Goal: Check status

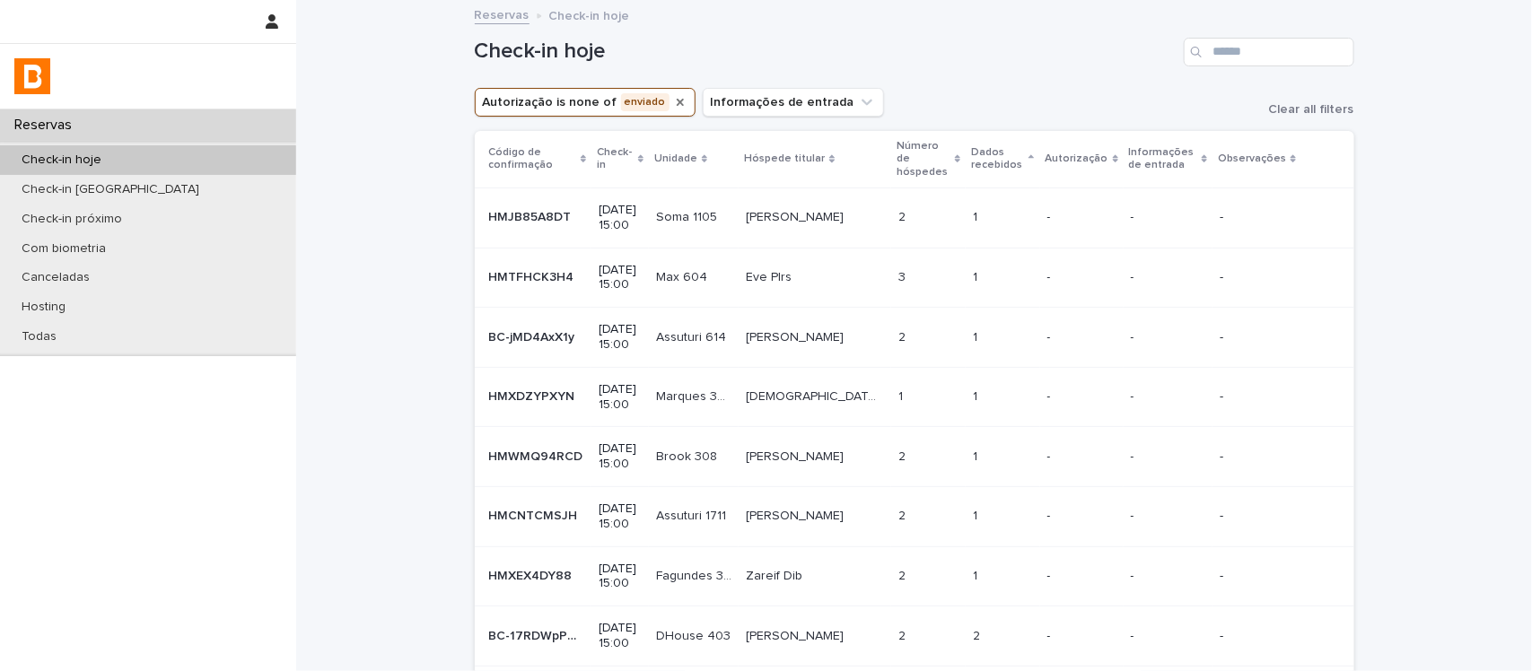
click at [673, 96] on icon "Autorização" at bounding box center [680, 102] width 14 height 14
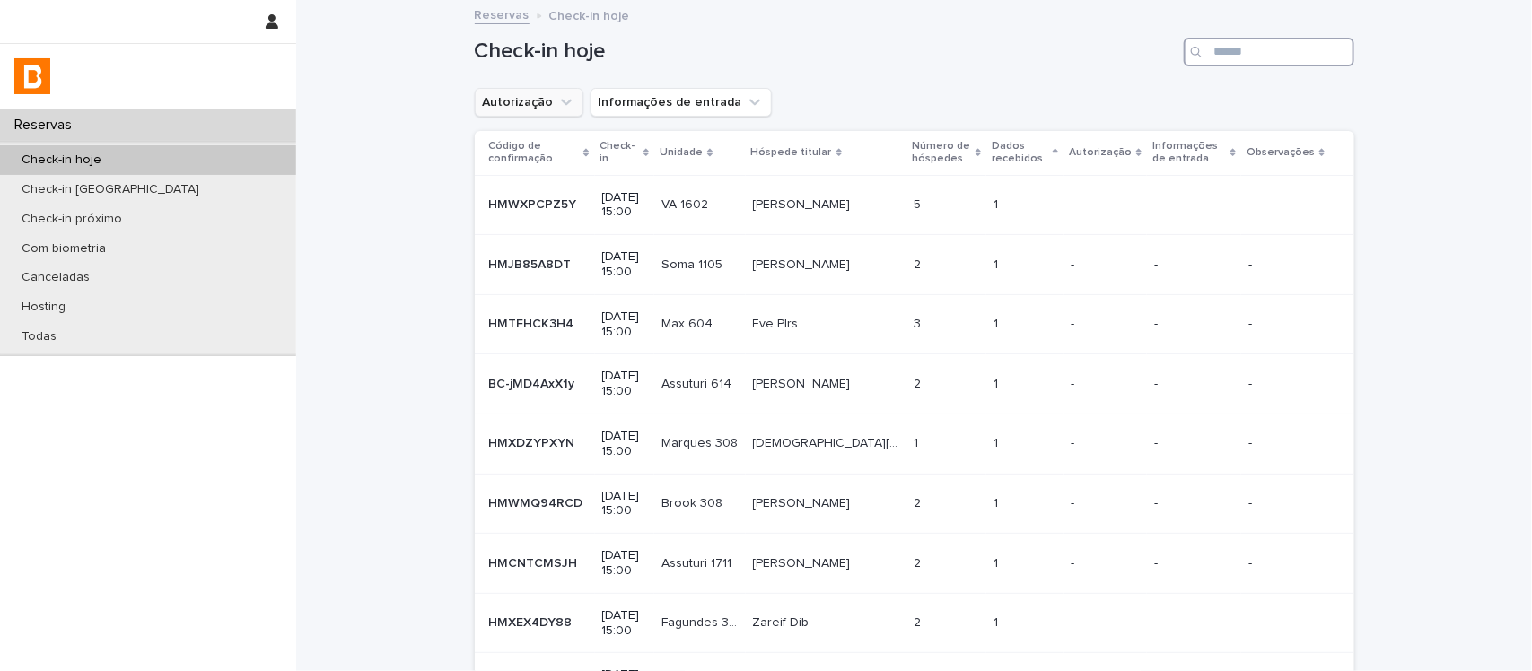
click at [1294, 51] on input "Search" at bounding box center [1269, 52] width 171 height 29
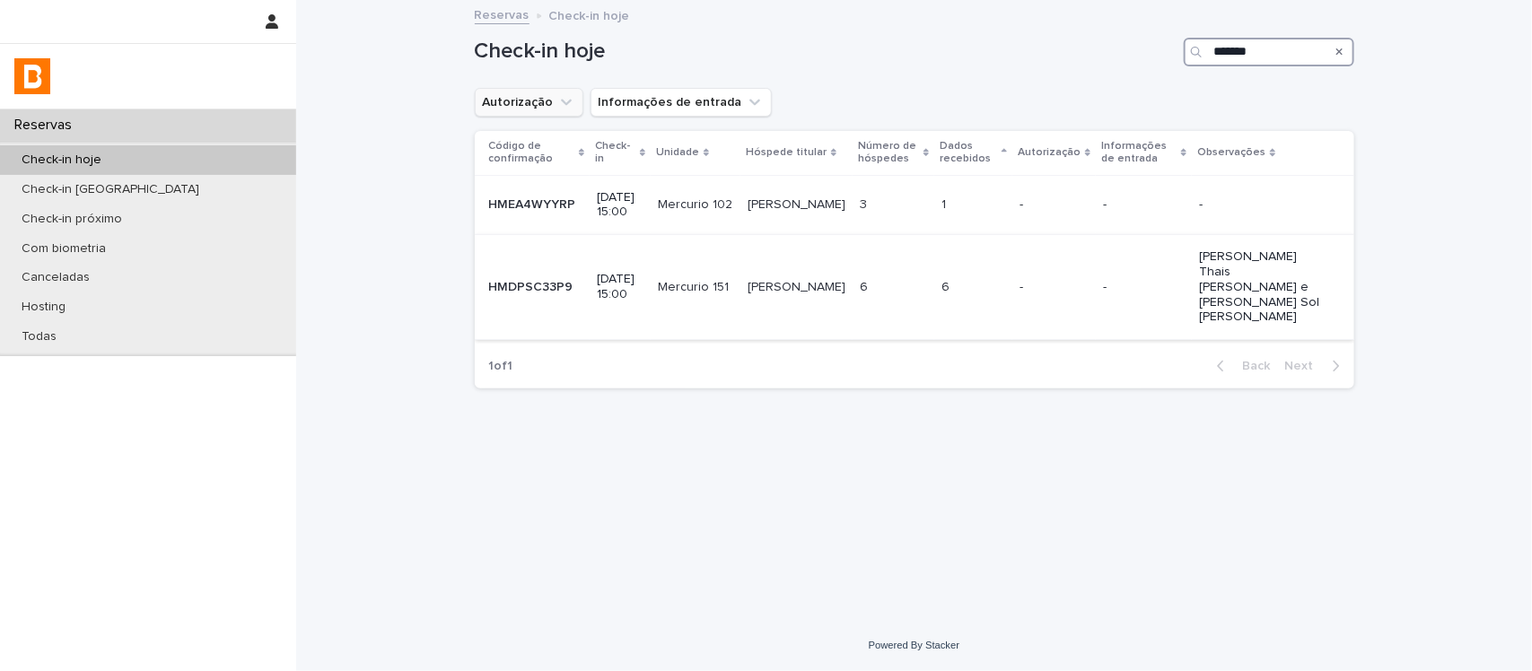
type input "*******"
click at [917, 303] on div "6 6" at bounding box center [893, 288] width 67 height 30
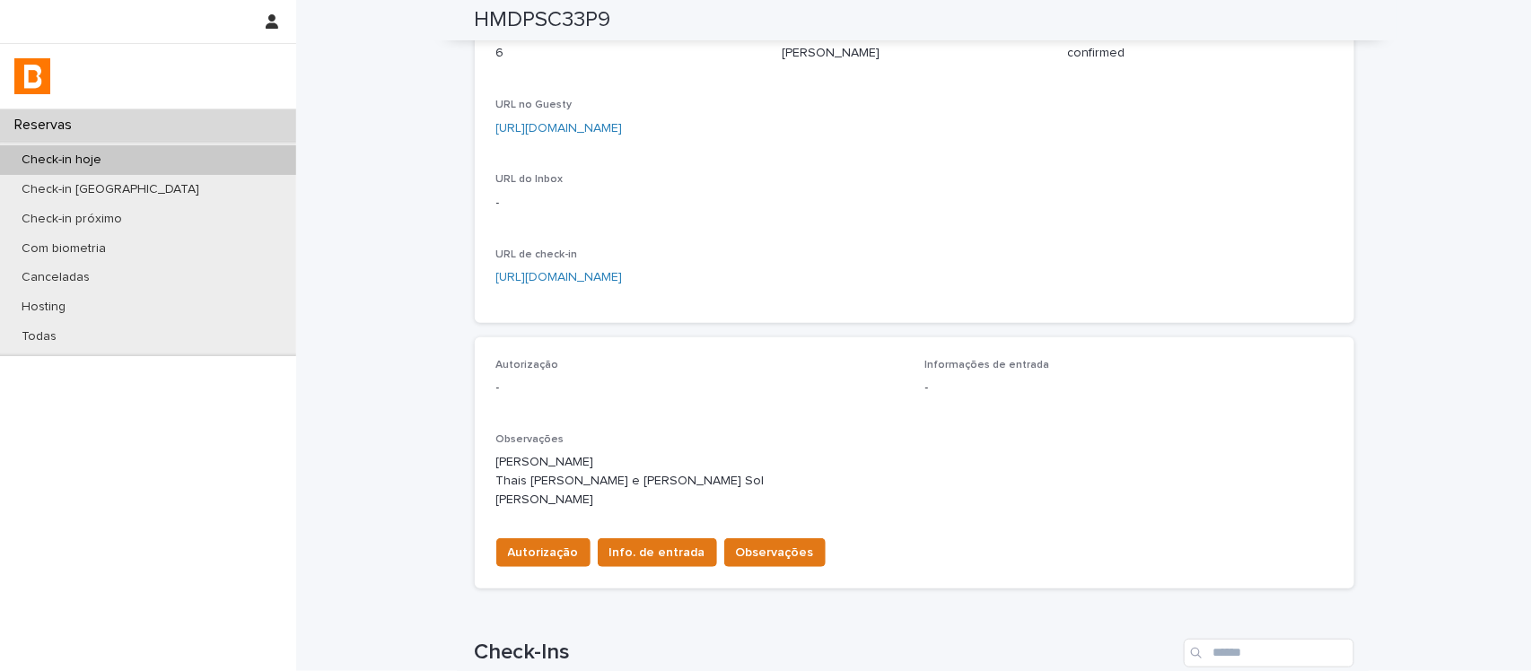
scroll to position [162, 0]
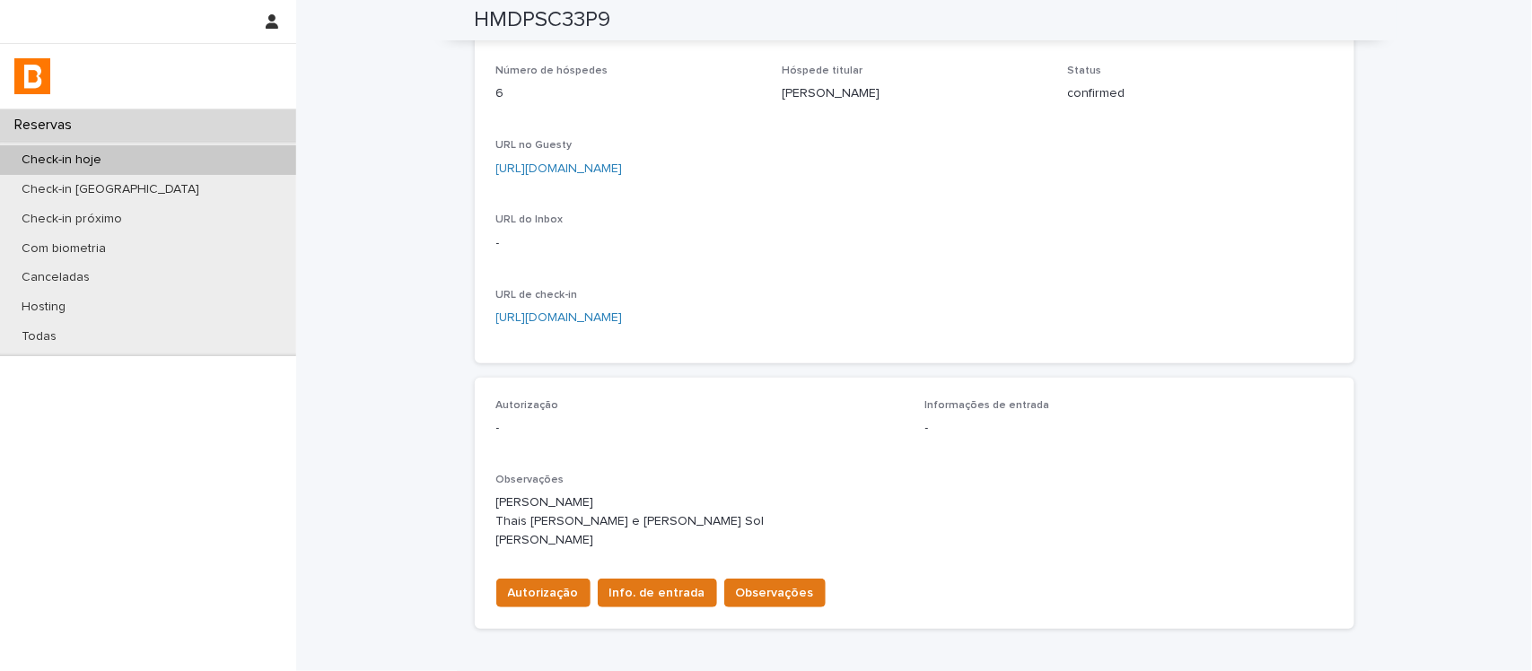
click at [719, 160] on p "[URL][DOMAIN_NAME]" at bounding box center [914, 169] width 837 height 19
click at [623, 162] on link "[URL][DOMAIN_NAME]" at bounding box center [559, 168] width 127 height 13
